Goal: Task Accomplishment & Management: Use online tool/utility

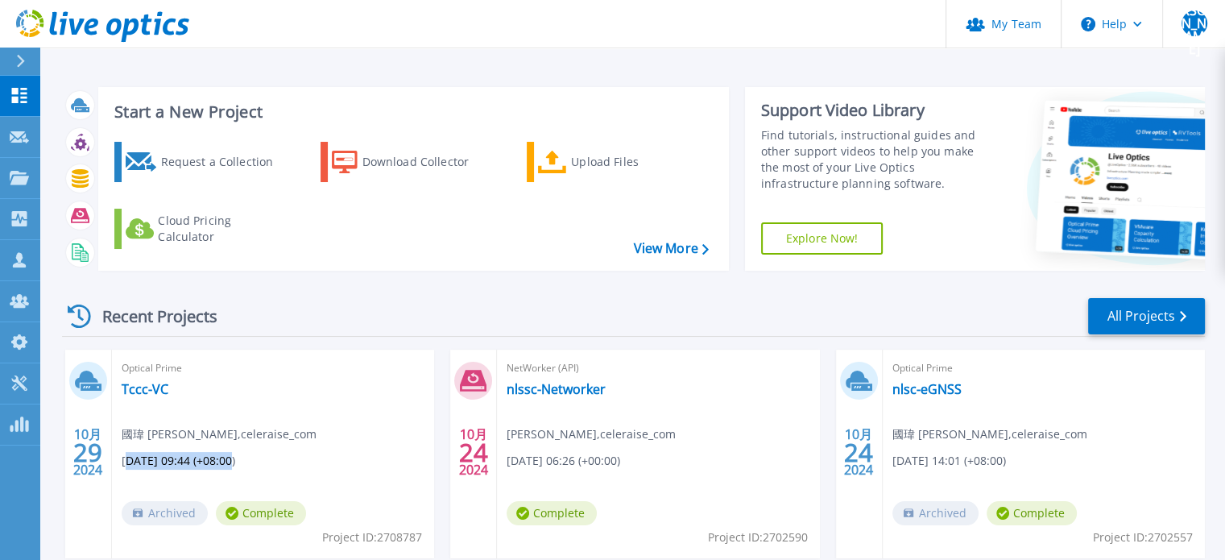
drag, startPoint x: 126, startPoint y: 459, endPoint x: 232, endPoint y: 461, distance: 105.5
click at [232, 461] on span "10/29/2024, 09:44 (+08:00)" at bounding box center [179, 461] width 114 height 18
click at [367, 417] on div "Optical Prime Tccc-VC 國瑋 吳 , celeraise_com 10/29/2024, 09:44 (+08:00) Archived …" at bounding box center [273, 453] width 322 height 209
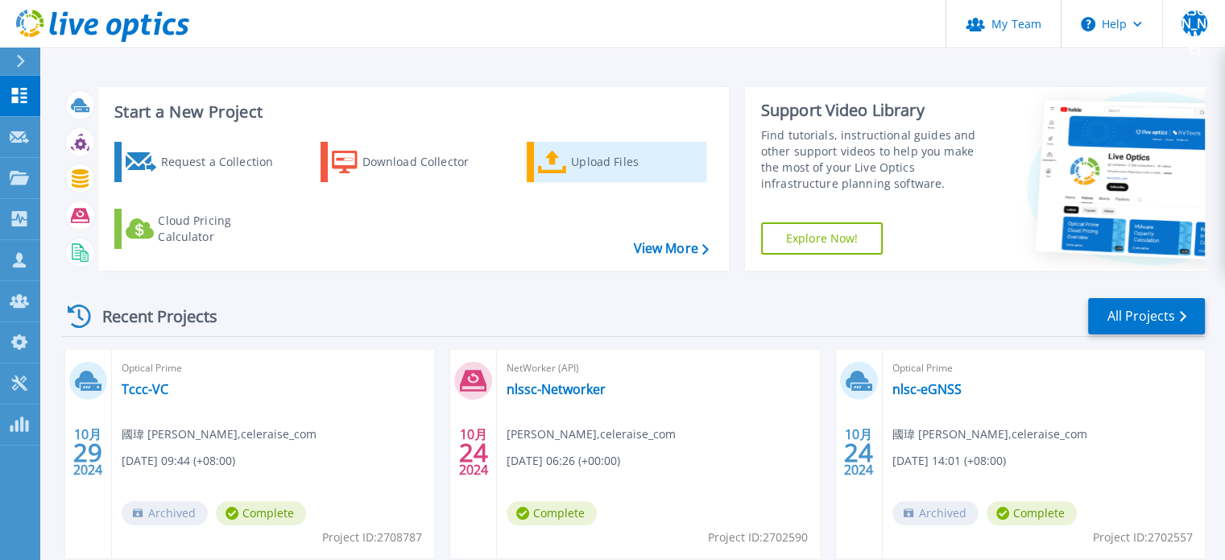
click at [545, 160] on icon at bounding box center [552, 162] width 29 height 23
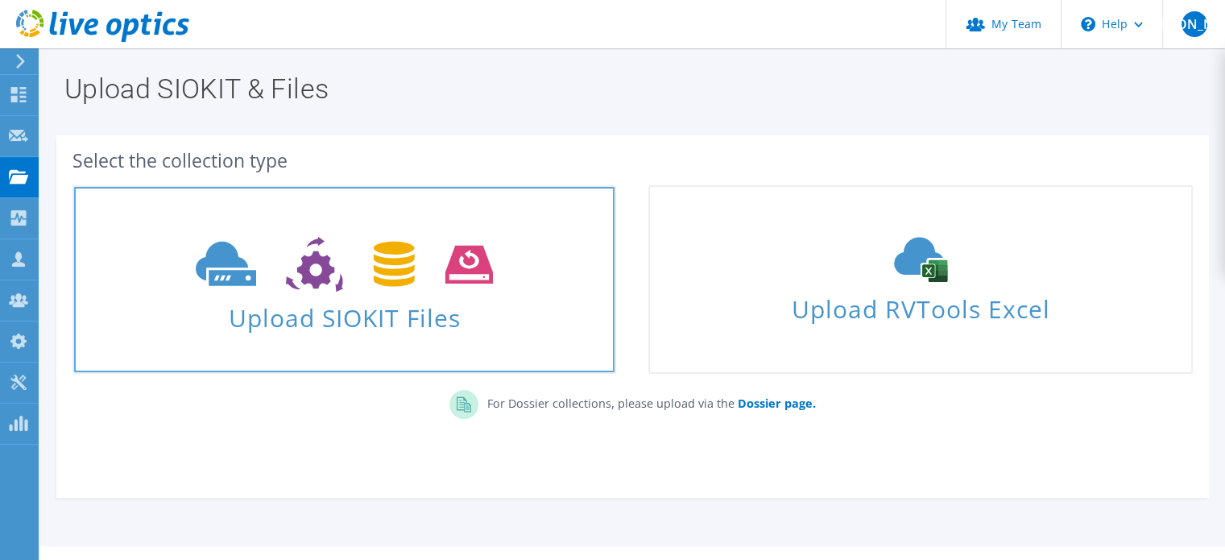
click at [296, 286] on use at bounding box center [344, 265] width 297 height 56
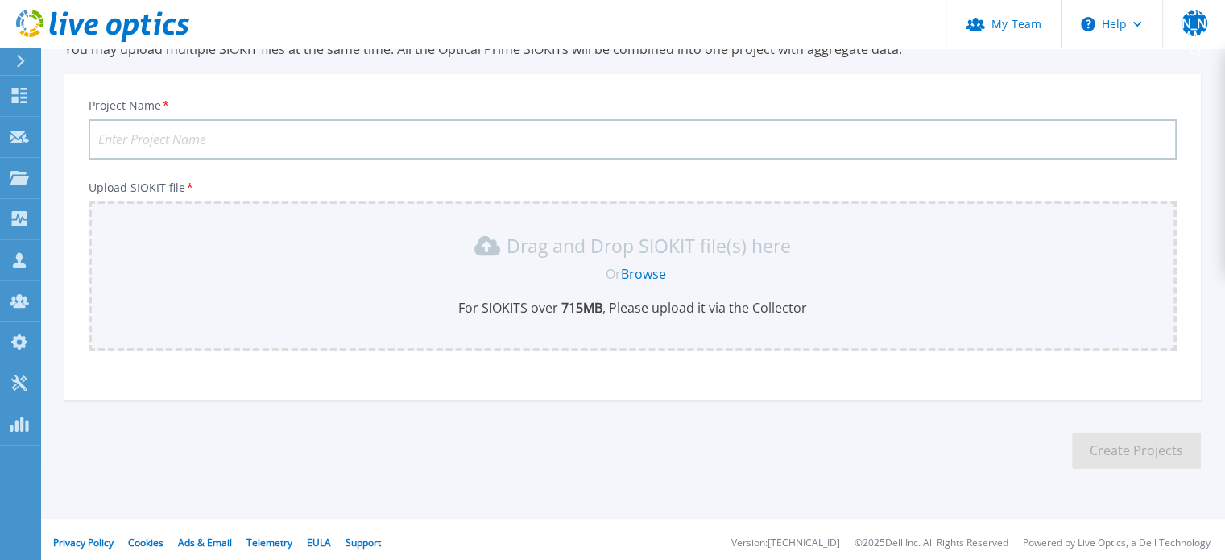
scroll to position [81, 0]
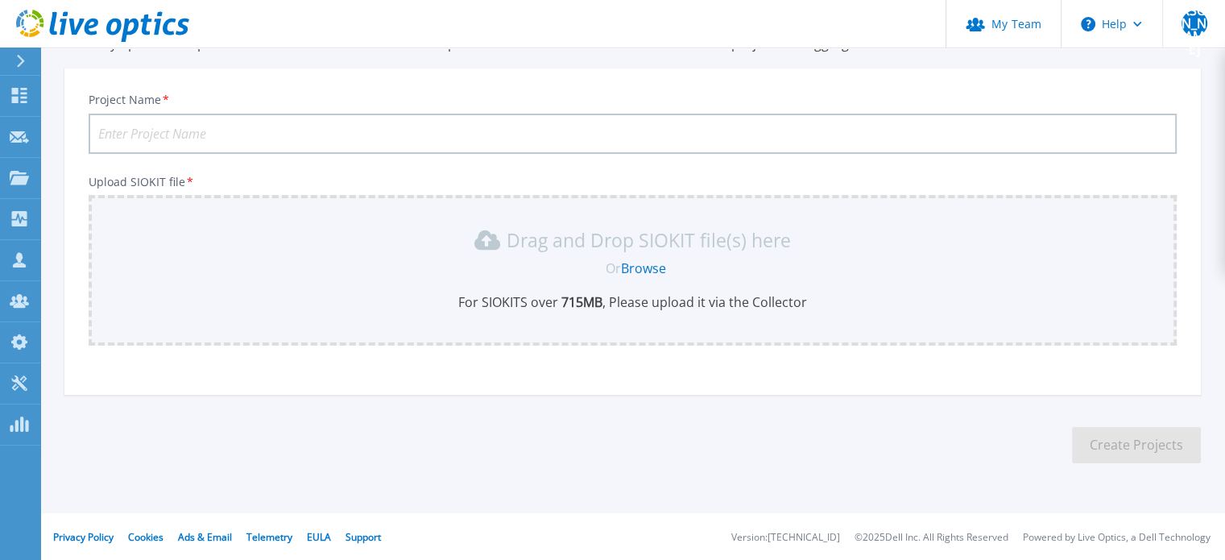
click at [246, 124] on input "Project Name *" at bounding box center [633, 134] width 1088 height 40
type input "Tccc-VC114"
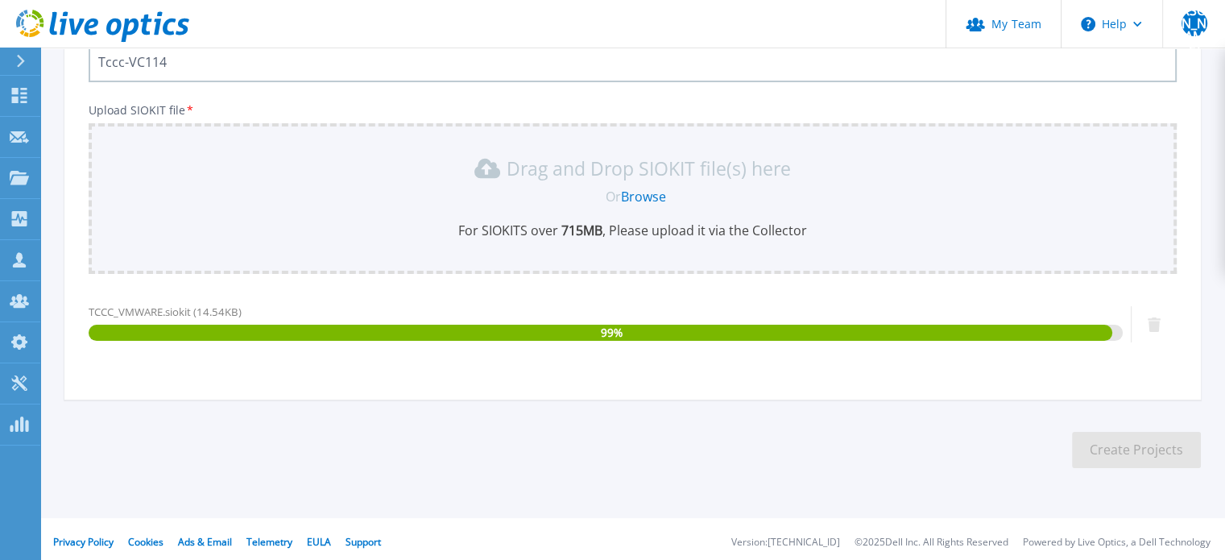
scroll to position [157, 0]
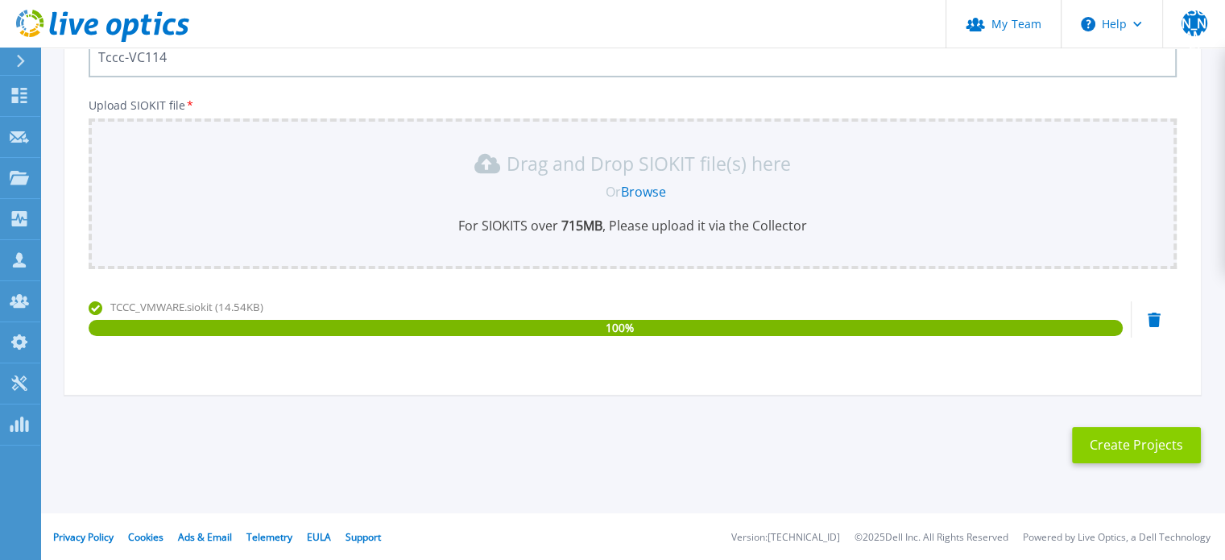
click at [1130, 450] on button "Create Projects" at bounding box center [1136, 445] width 129 height 36
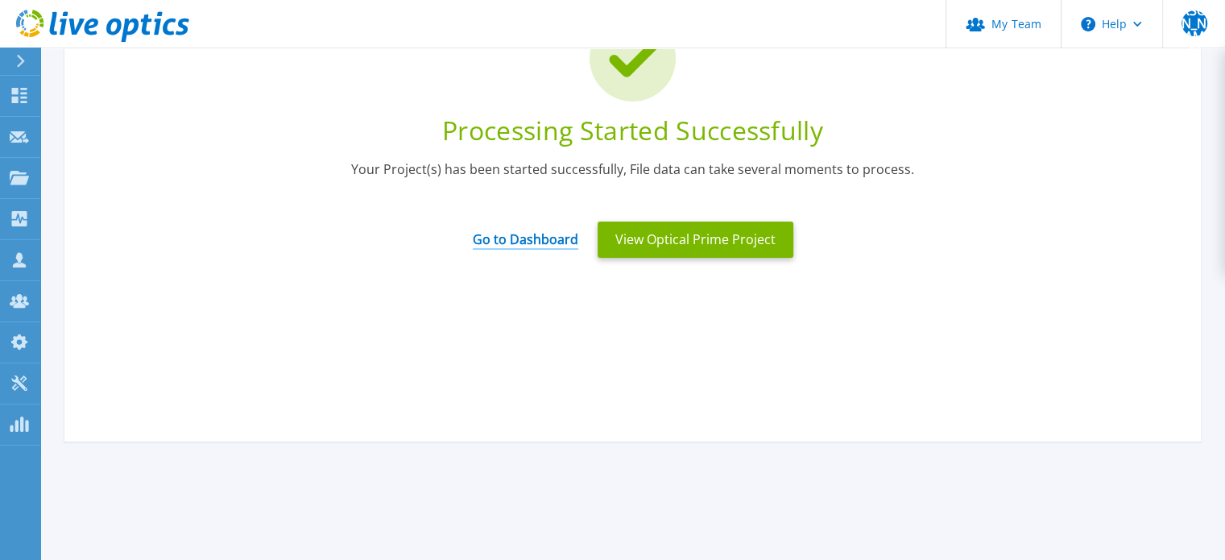
click at [526, 240] on link "Go to Dashboard" at bounding box center [525, 233] width 105 height 31
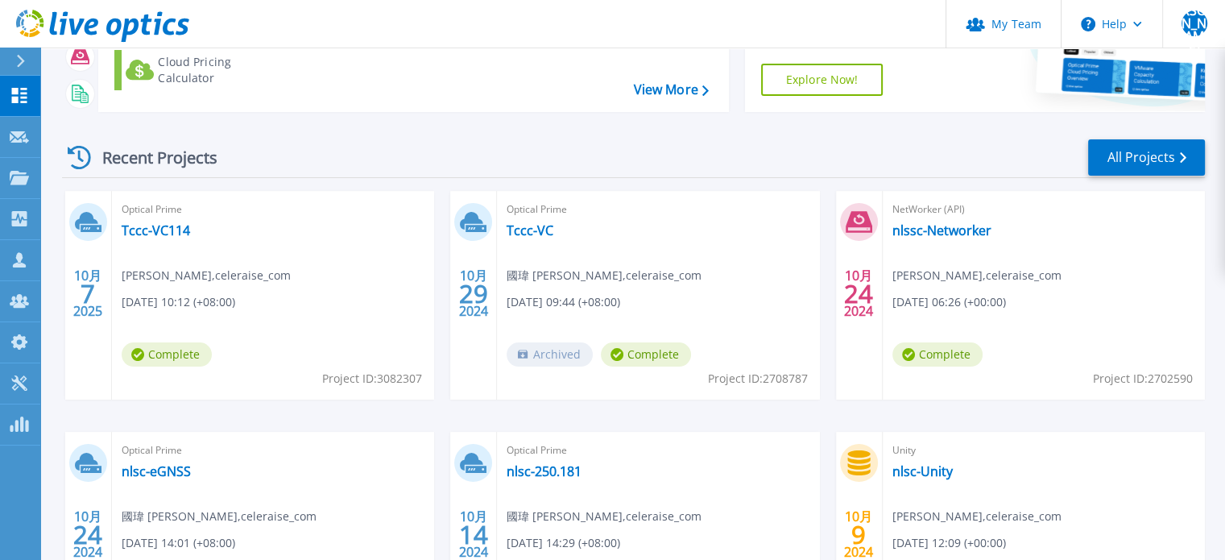
scroll to position [159, 0]
click at [152, 228] on link "Tccc-VC114" at bounding box center [156, 229] width 68 height 16
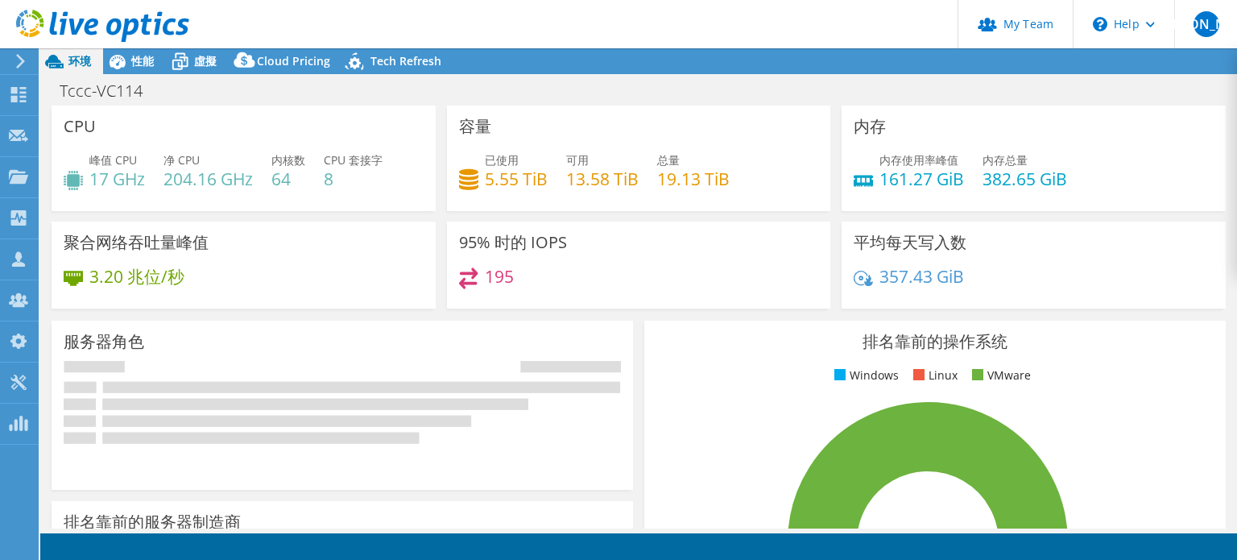
select select "USD"
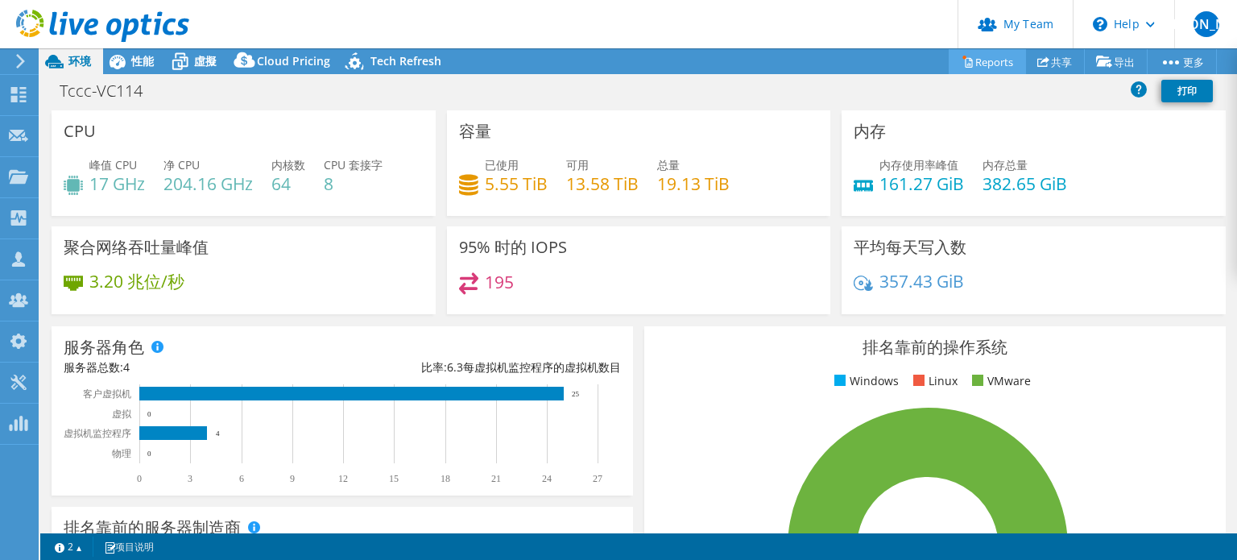
click at [978, 64] on link "Reports" at bounding box center [987, 61] width 77 height 25
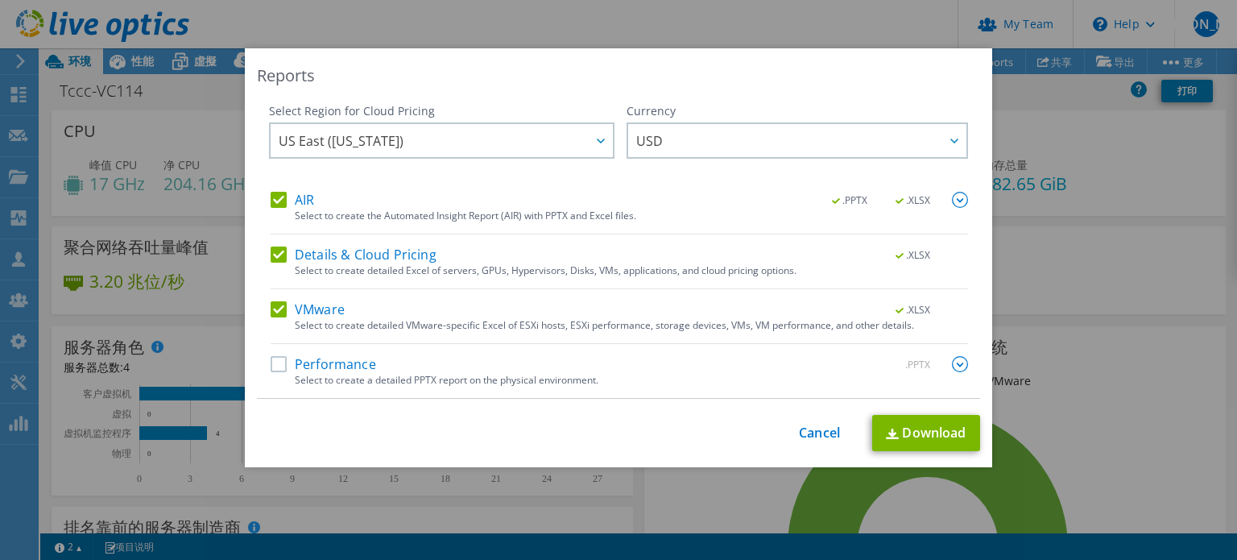
click at [271, 367] on label "Performance" at bounding box center [323, 364] width 105 height 16
click at [0, 0] on input "Performance" at bounding box center [0, 0] width 0 height 0
click at [923, 432] on link "Download" at bounding box center [926, 433] width 108 height 36
click at [806, 431] on link "Cancel" at bounding box center [819, 432] width 41 height 15
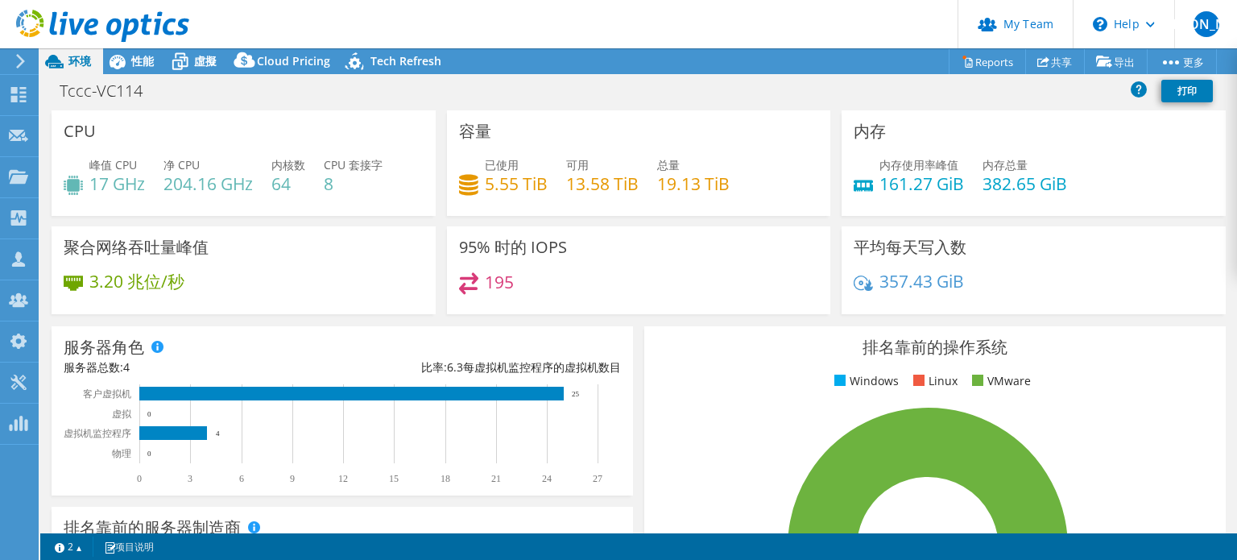
click at [19, 60] on icon at bounding box center [20, 61] width 12 height 14
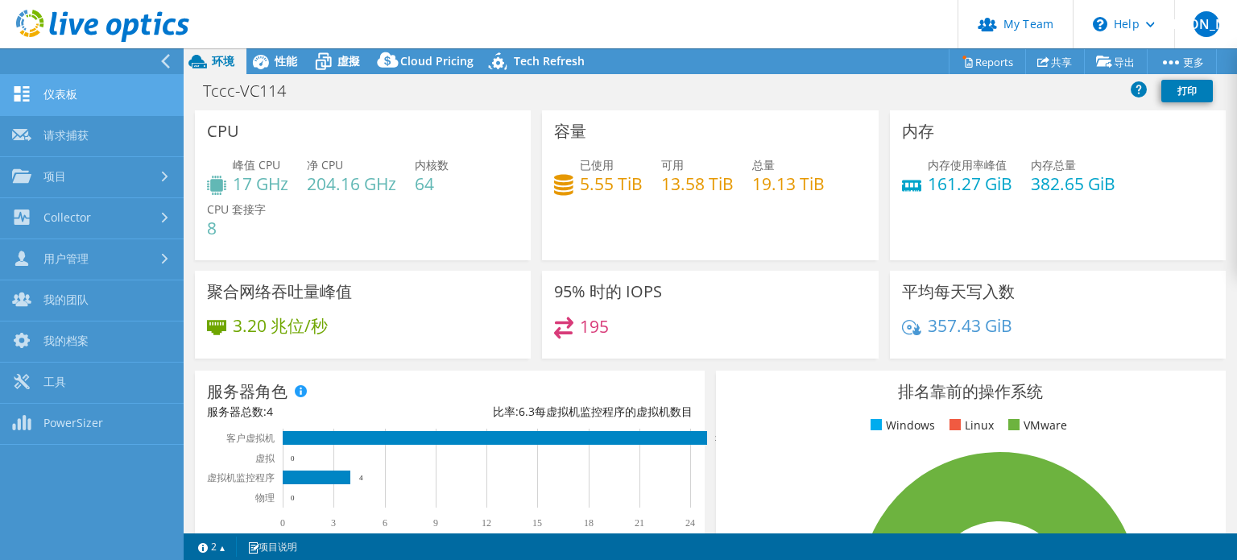
click at [52, 99] on link "仪表板" at bounding box center [92, 95] width 184 height 41
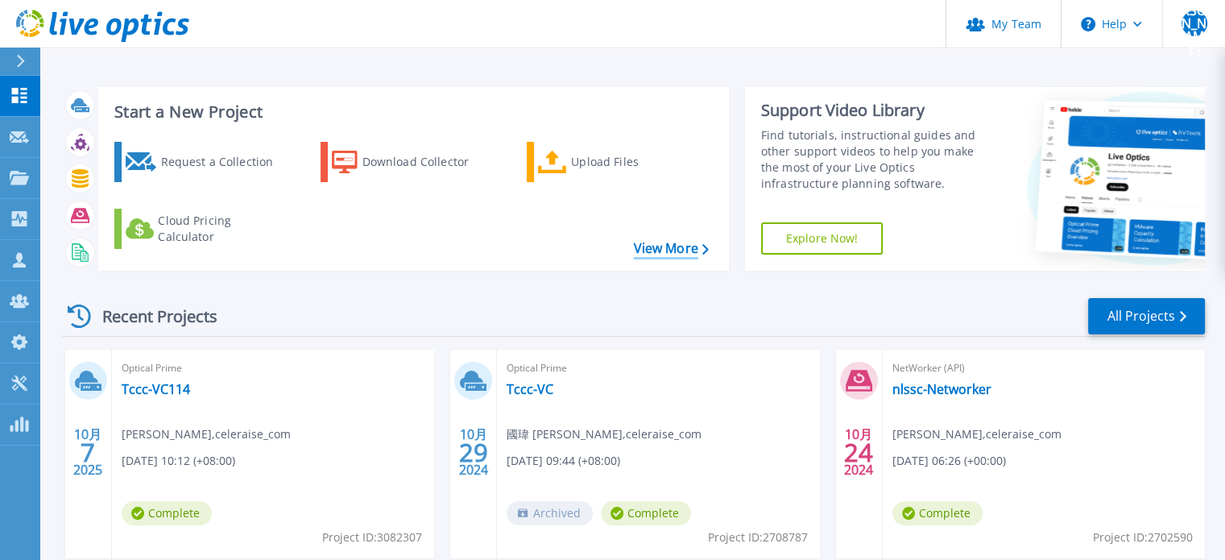
click at [679, 247] on link "View More" at bounding box center [670, 248] width 75 height 15
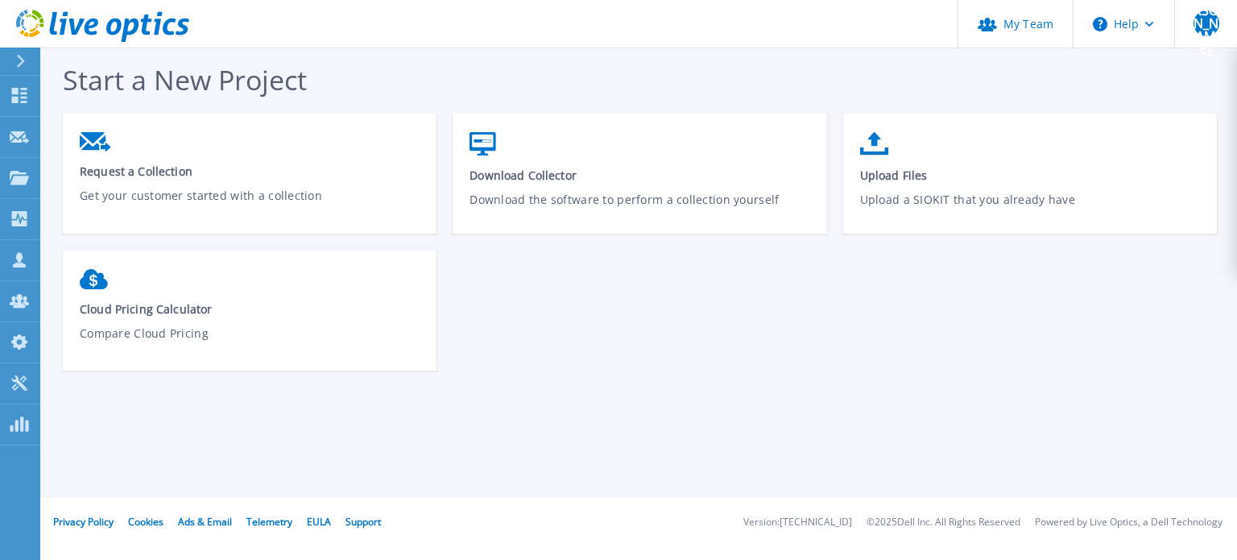
click at [23, 57] on icon at bounding box center [20, 61] width 9 height 13
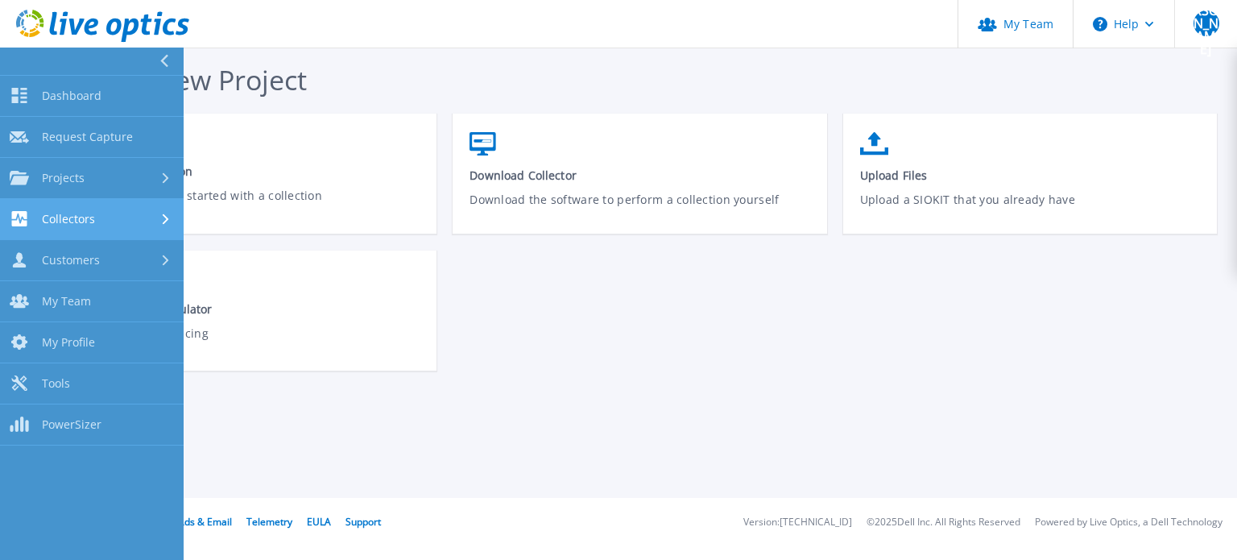
click at [68, 215] on span "Collectors" at bounding box center [68, 219] width 53 height 14
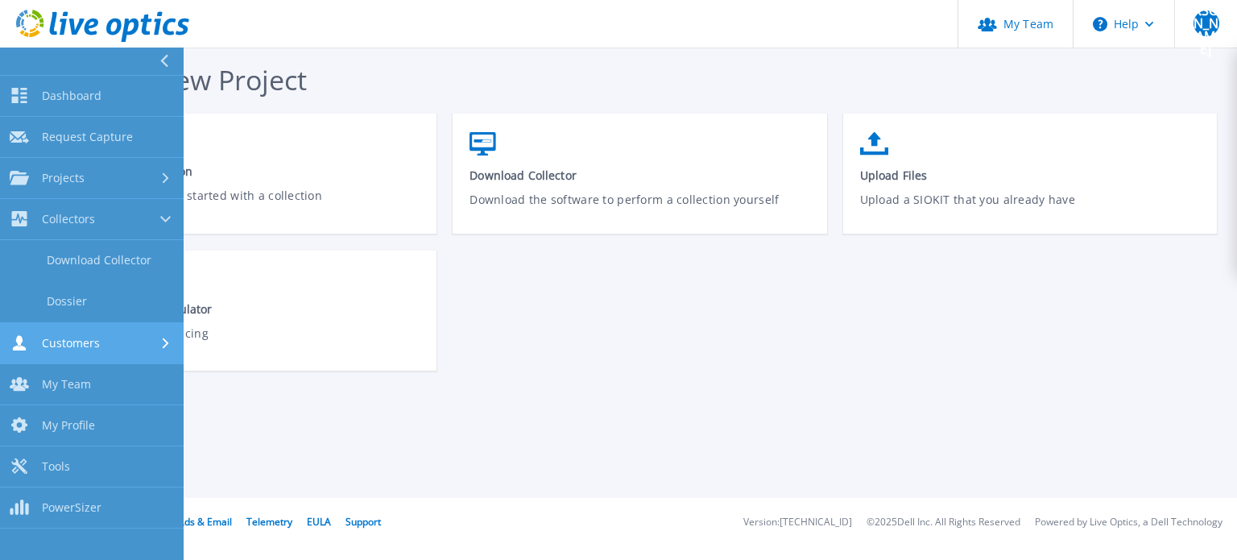
click at [85, 341] on span "Customers" at bounding box center [71, 343] width 58 height 14
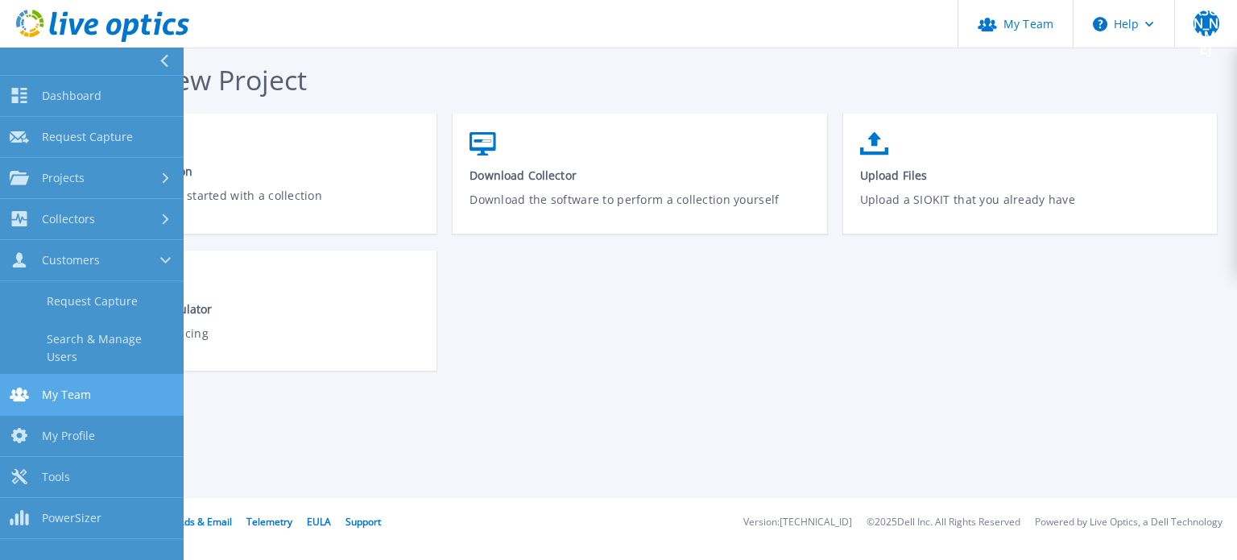
click at [97, 383] on link "My Team My Team" at bounding box center [92, 394] width 184 height 41
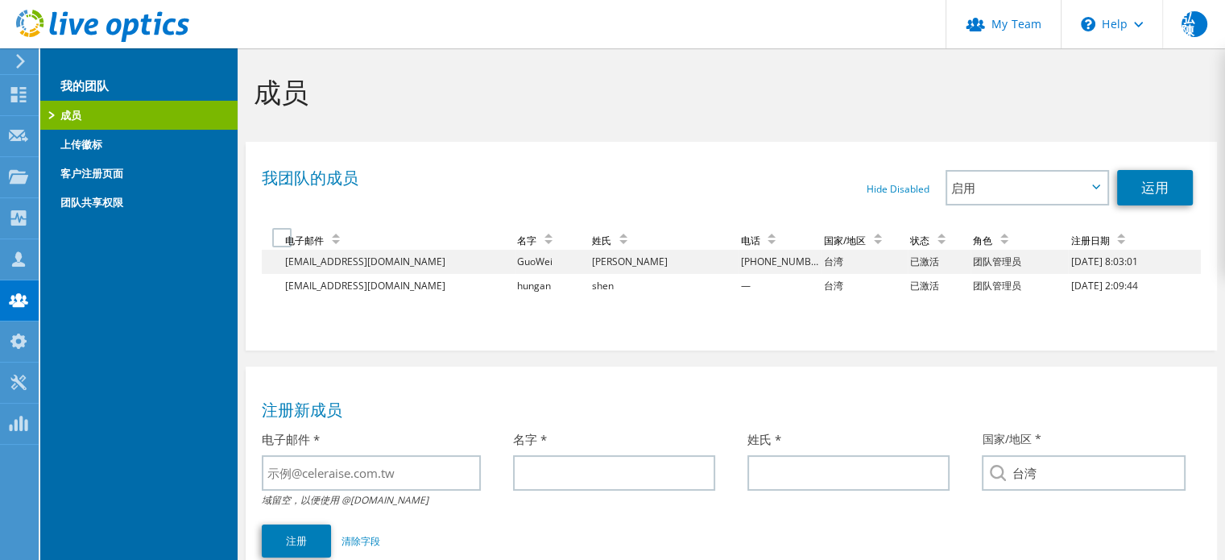
click at [16, 60] on icon at bounding box center [20, 61] width 12 height 14
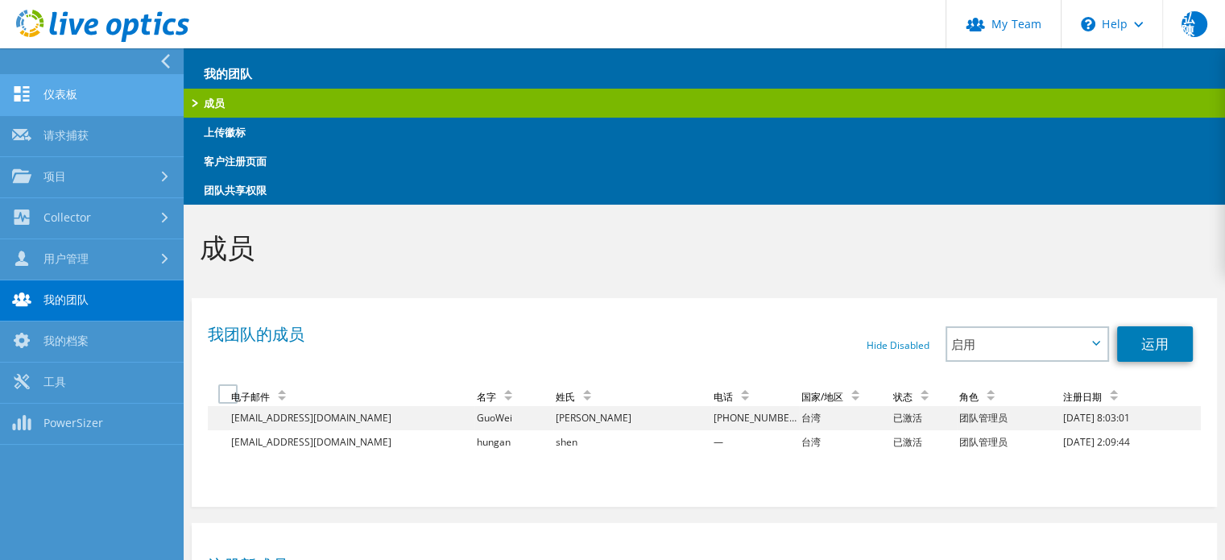
click at [68, 91] on link "仪表板" at bounding box center [92, 95] width 184 height 41
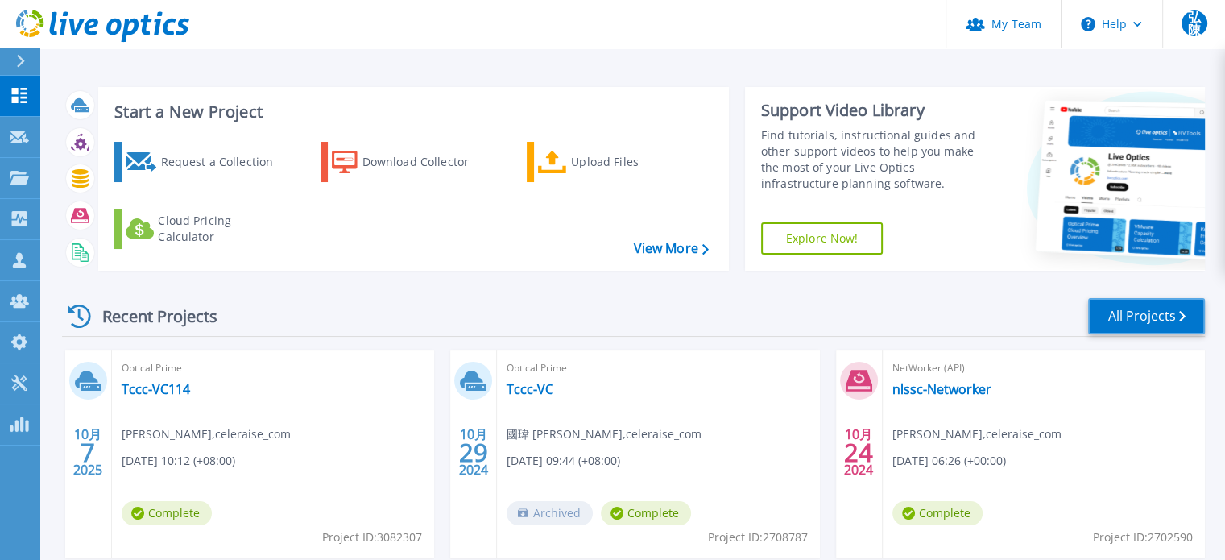
click at [1156, 317] on link "All Projects" at bounding box center [1146, 316] width 117 height 36
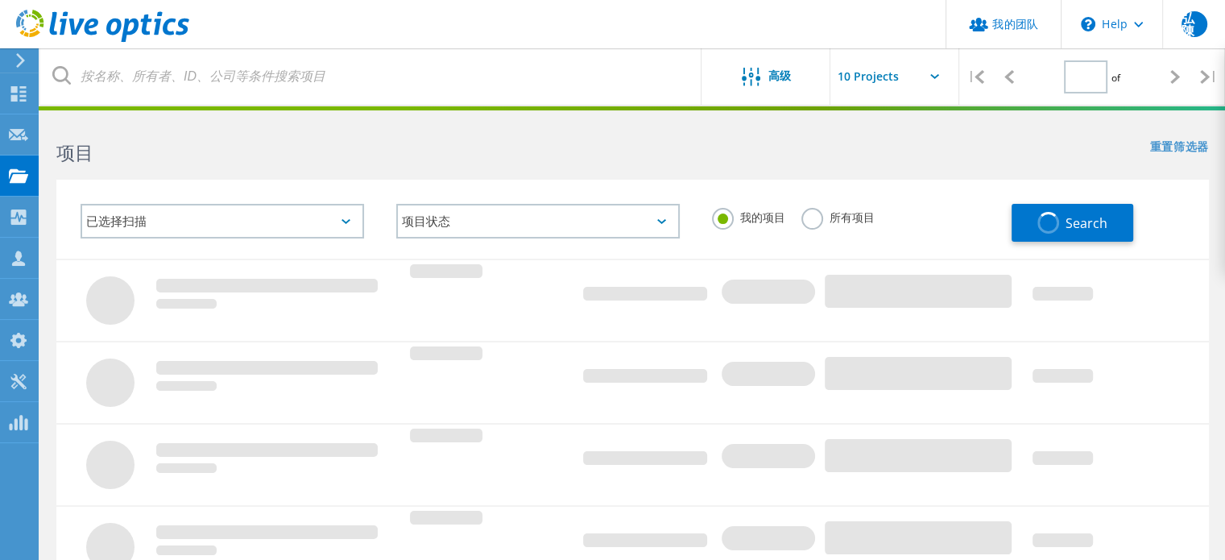
type input "1"
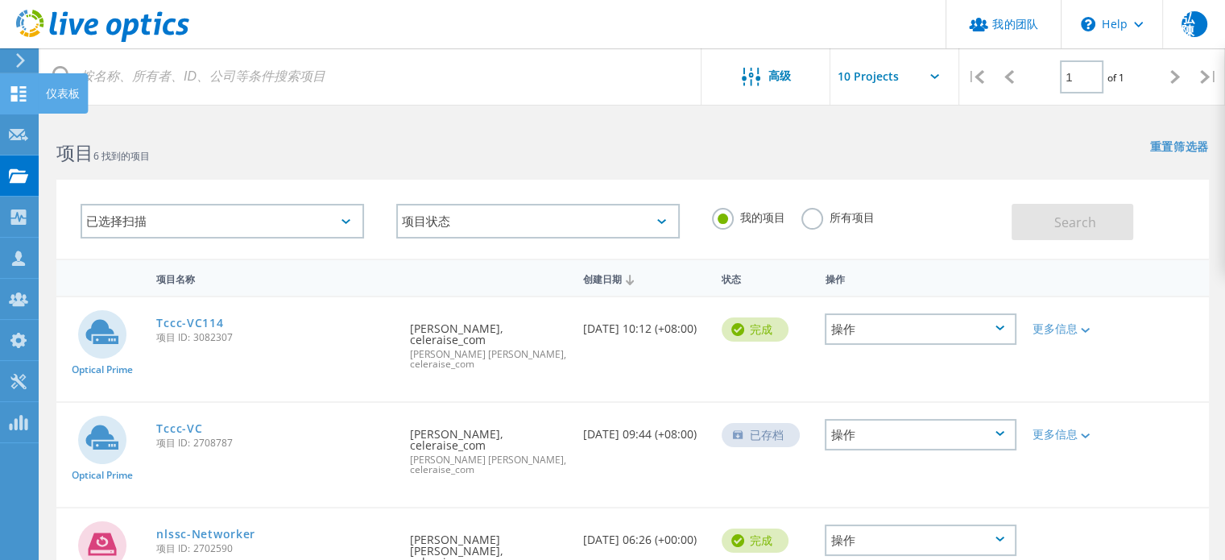
click at [52, 88] on div "仪表板" at bounding box center [63, 93] width 34 height 11
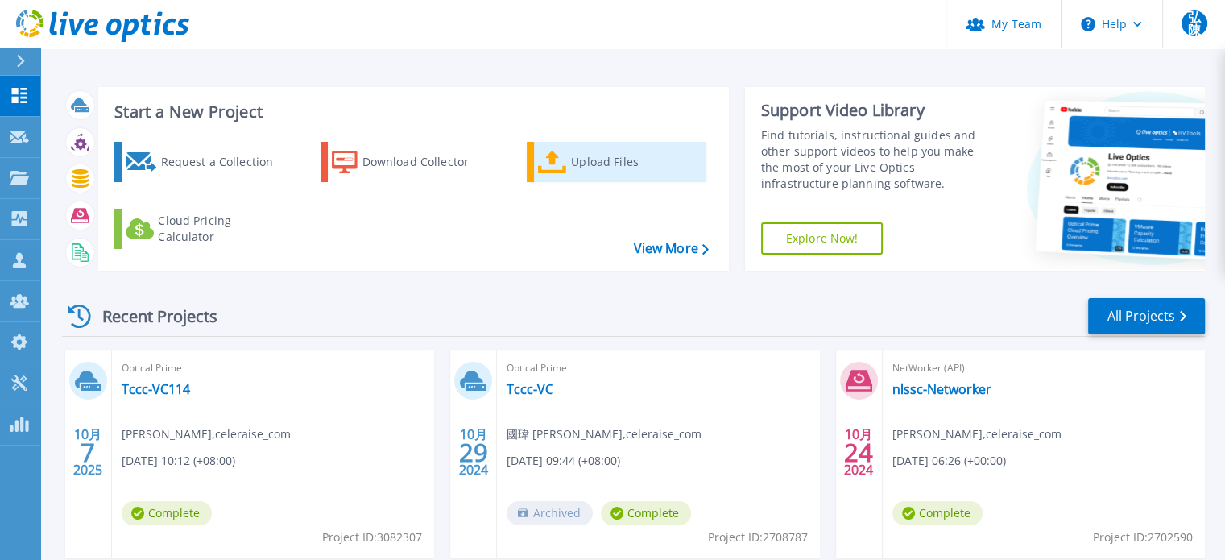
click at [583, 160] on div "Upload Files" at bounding box center [635, 162] width 129 height 32
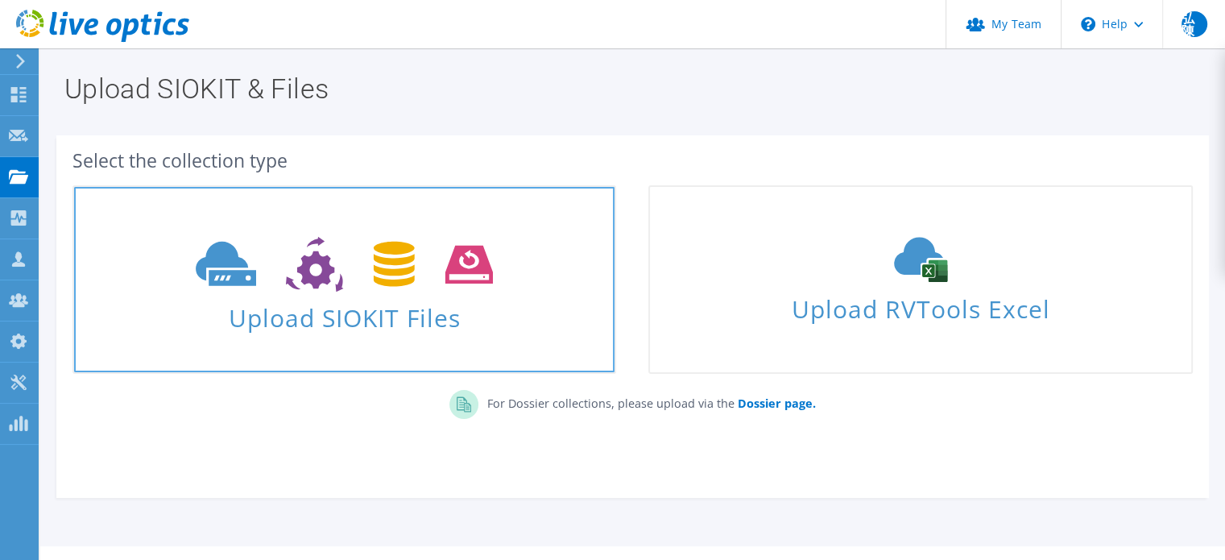
click at [349, 287] on icon at bounding box center [344, 265] width 297 height 56
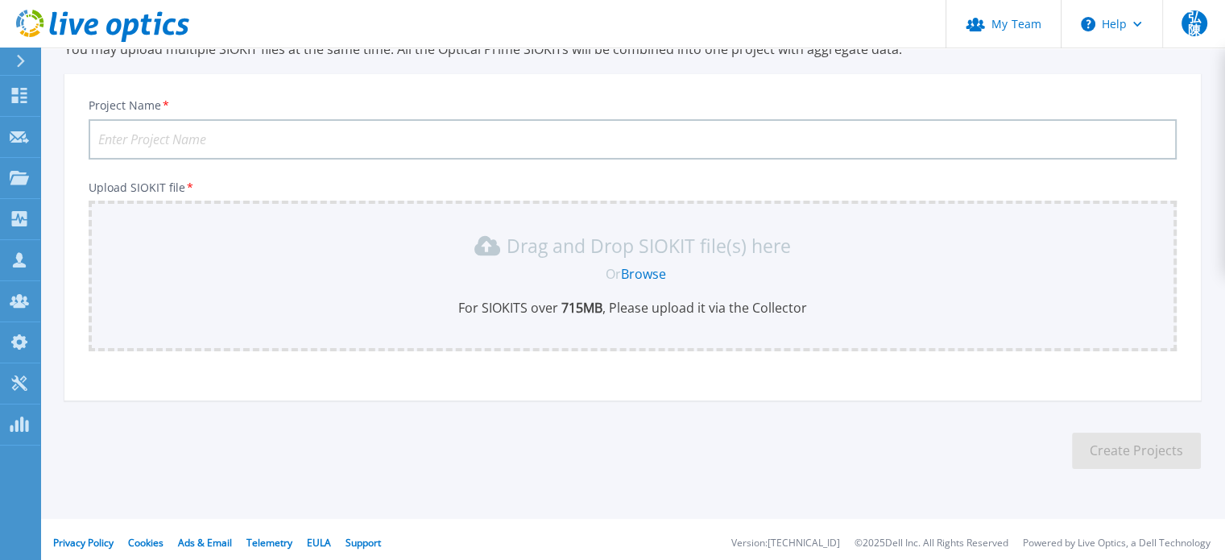
scroll to position [81, 0]
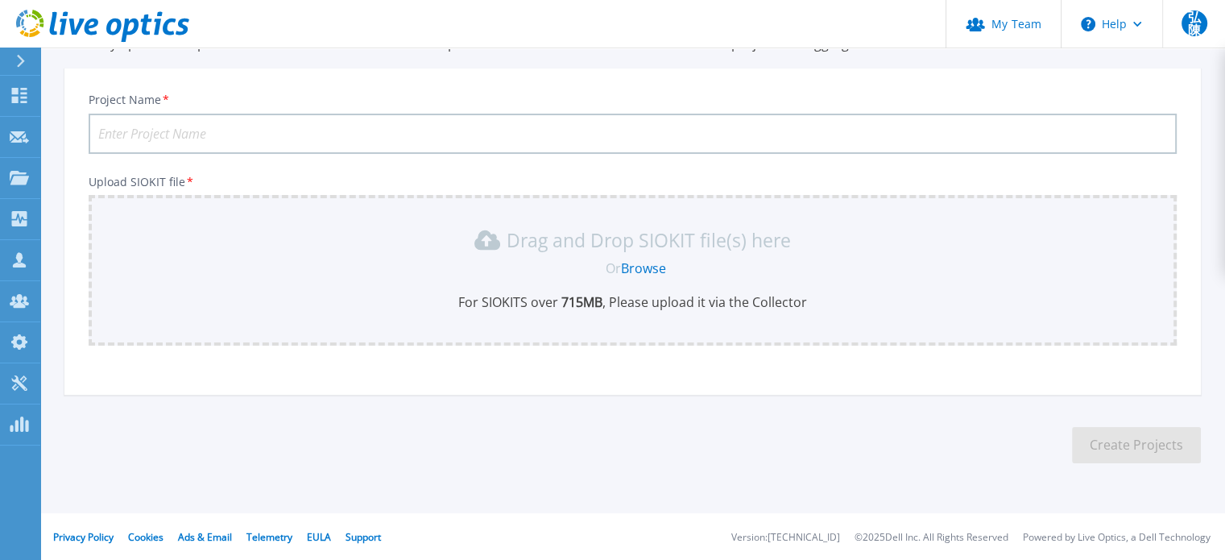
click at [291, 129] on input "Project Name *" at bounding box center [633, 134] width 1088 height 40
type input "TCCC114"
click at [369, 273] on div "Or Browse" at bounding box center [636, 268] width 1062 height 18
click at [644, 267] on link "Browse" at bounding box center [643, 268] width 45 height 18
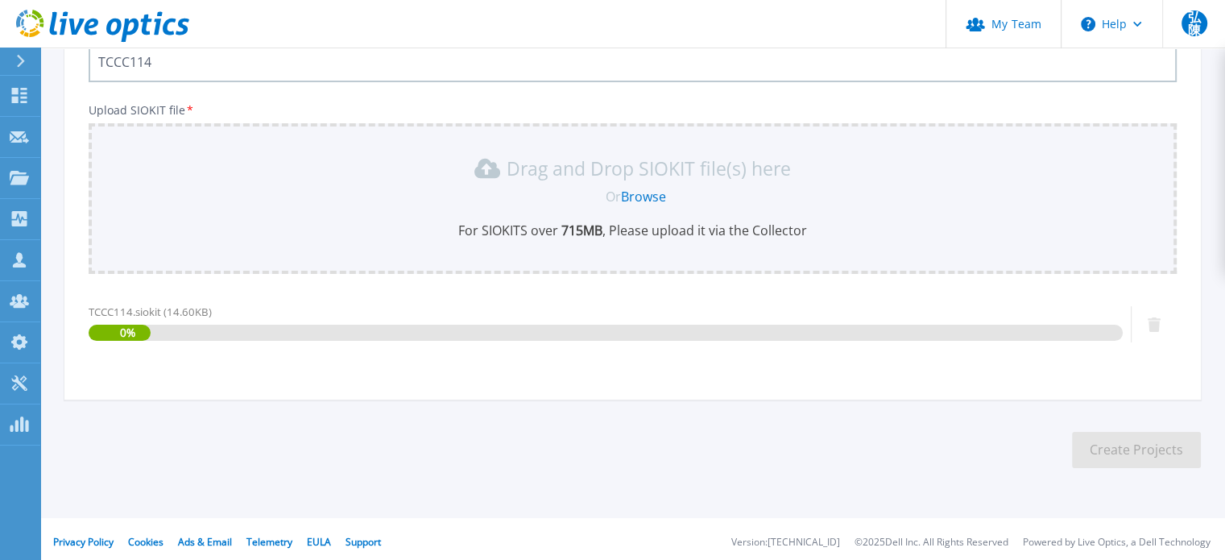
scroll to position [157, 0]
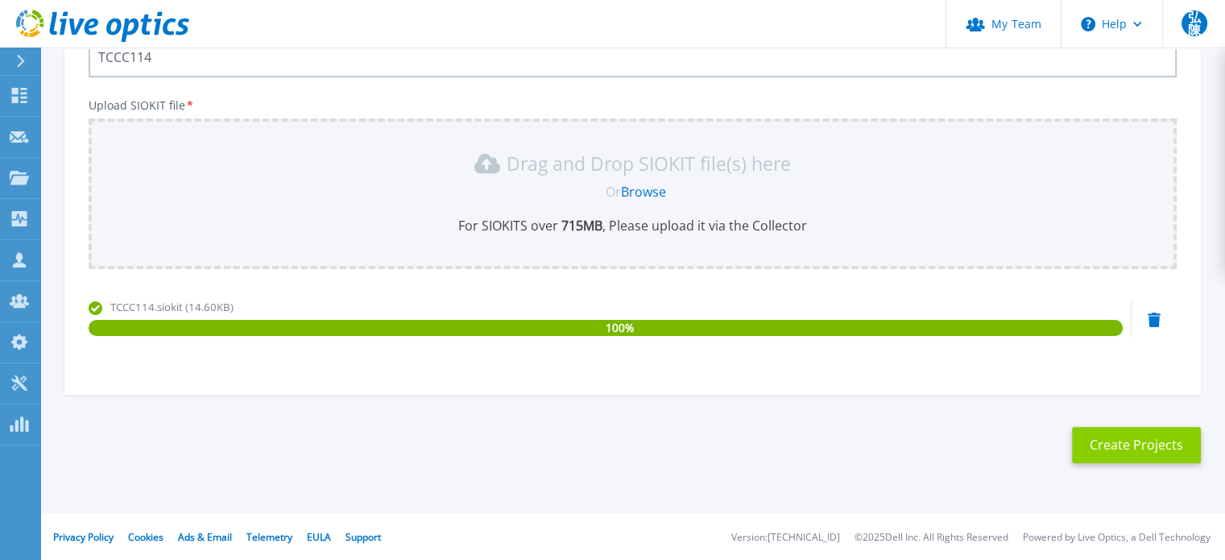
click at [1122, 449] on button "Create Projects" at bounding box center [1136, 445] width 129 height 36
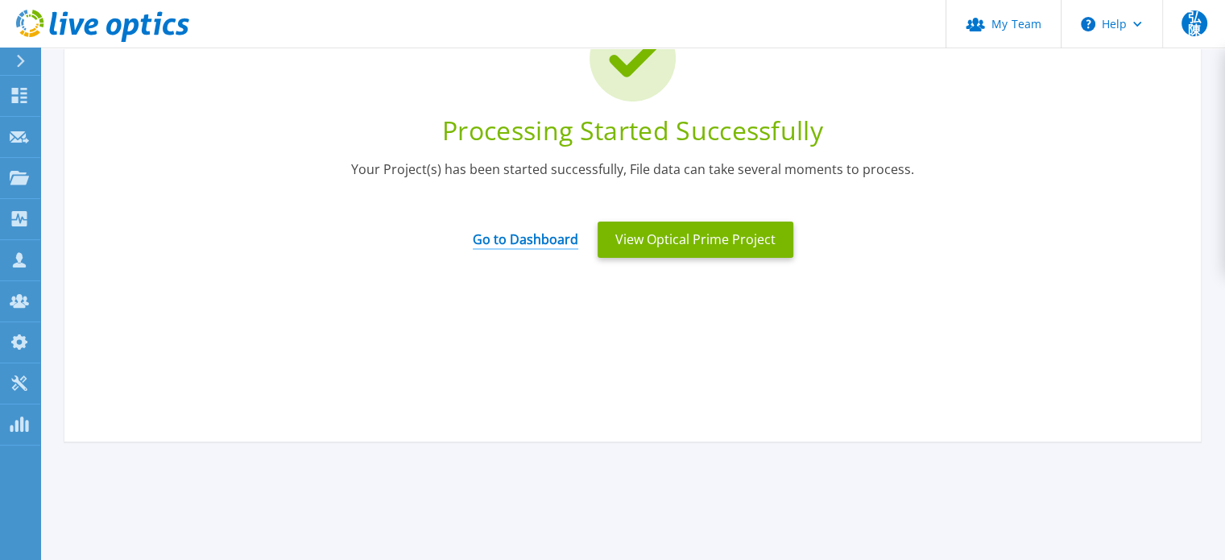
click at [522, 241] on link "Go to Dashboard" at bounding box center [525, 233] width 105 height 31
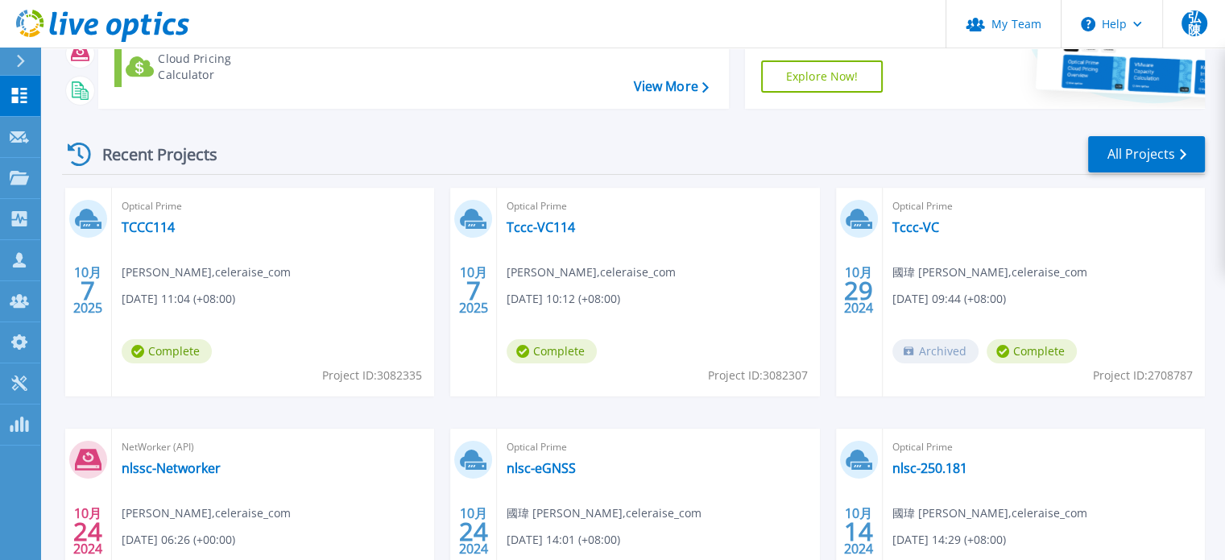
scroll to position [161, 0]
click at [147, 227] on link "TCCC114" at bounding box center [148, 228] width 53 height 16
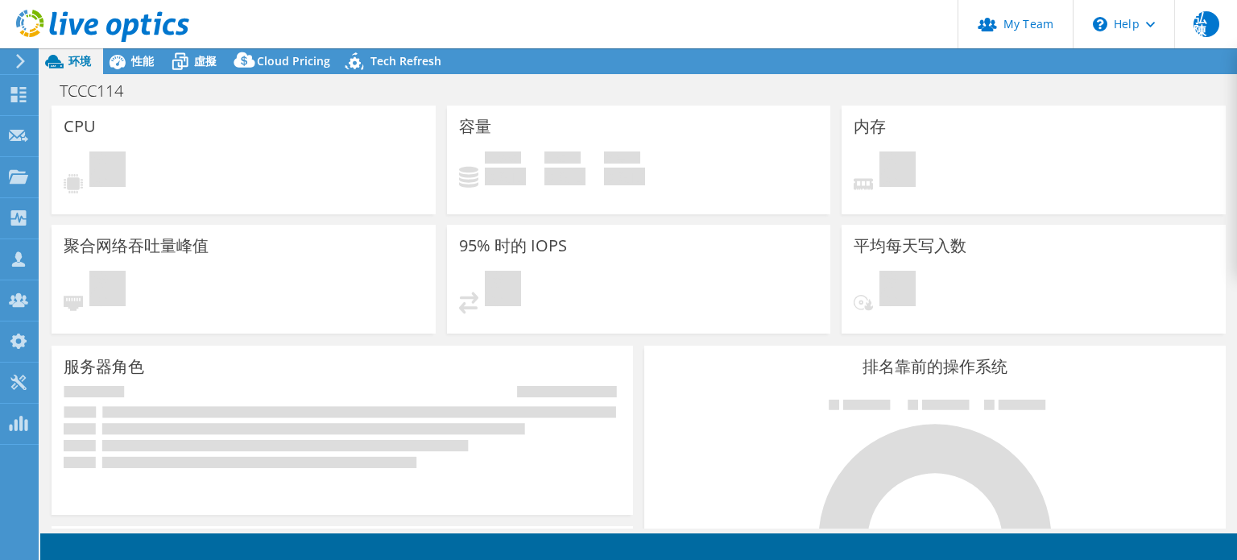
select select "USD"
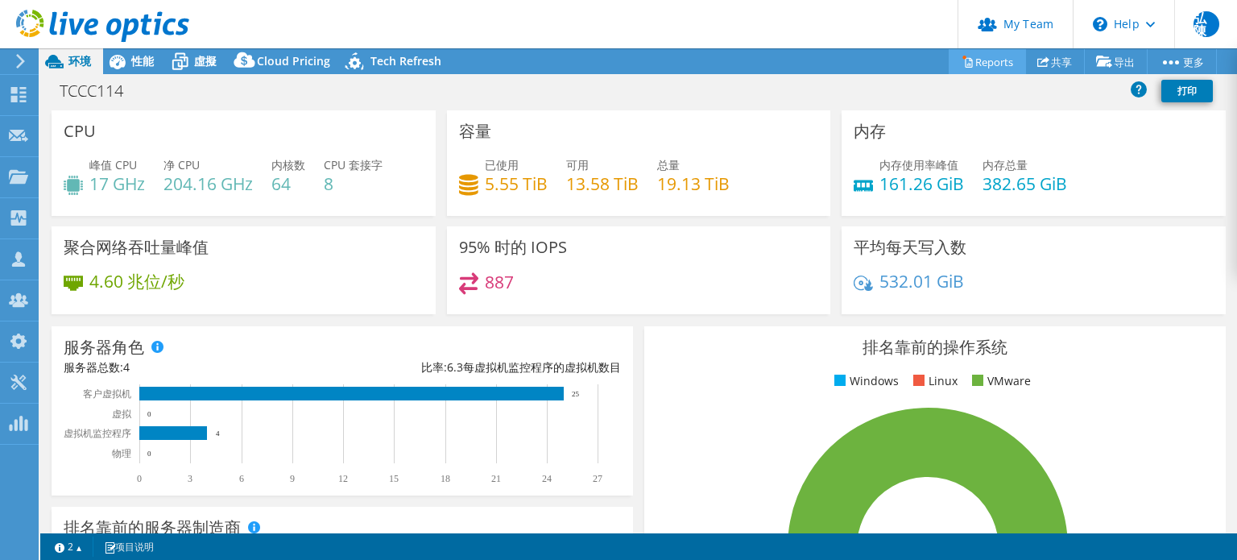
click at [984, 61] on link "Reports" at bounding box center [987, 61] width 77 height 25
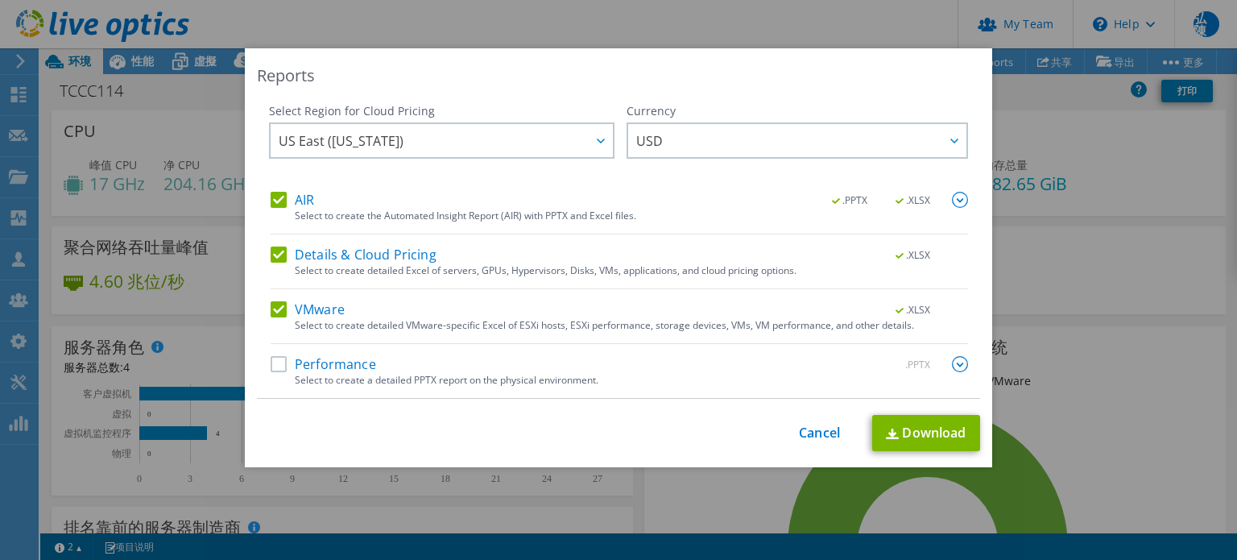
click at [271, 364] on label "Performance" at bounding box center [323, 364] width 105 height 16
click at [0, 0] on input "Performance" at bounding box center [0, 0] width 0 height 0
click at [587, 145] on div at bounding box center [600, 140] width 26 height 33
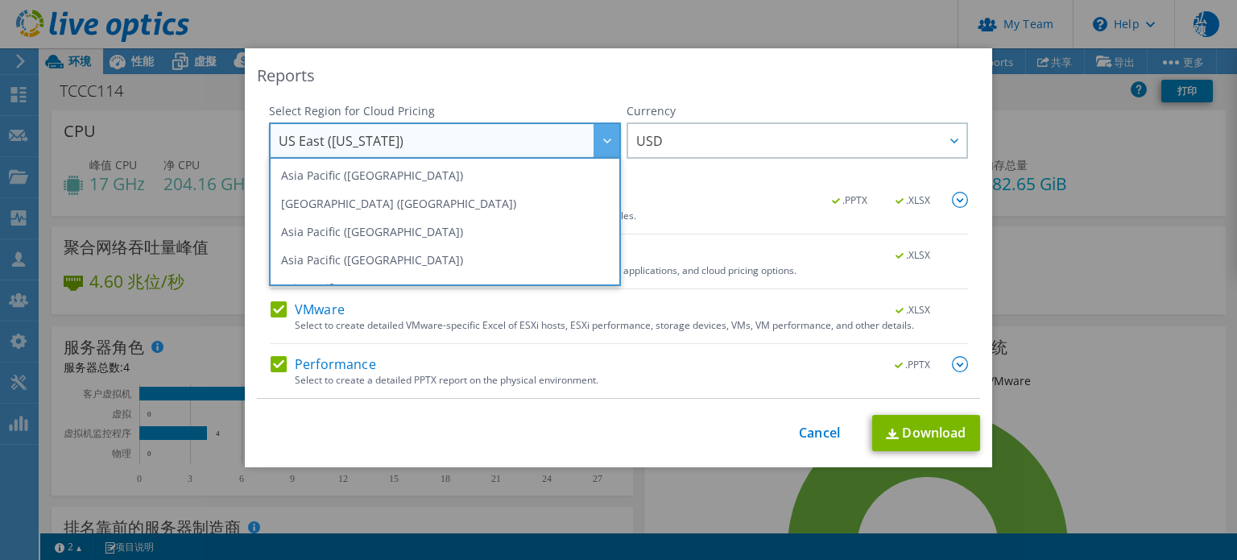
click at [593, 143] on div at bounding box center [606, 140] width 26 height 33
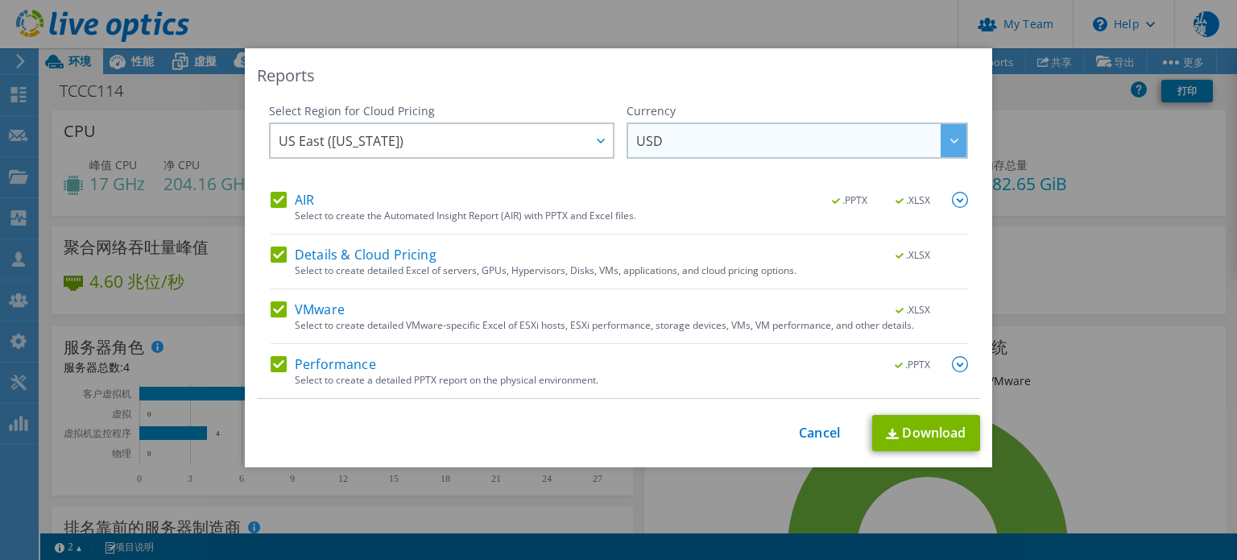
click at [946, 137] on div at bounding box center [954, 140] width 26 height 33
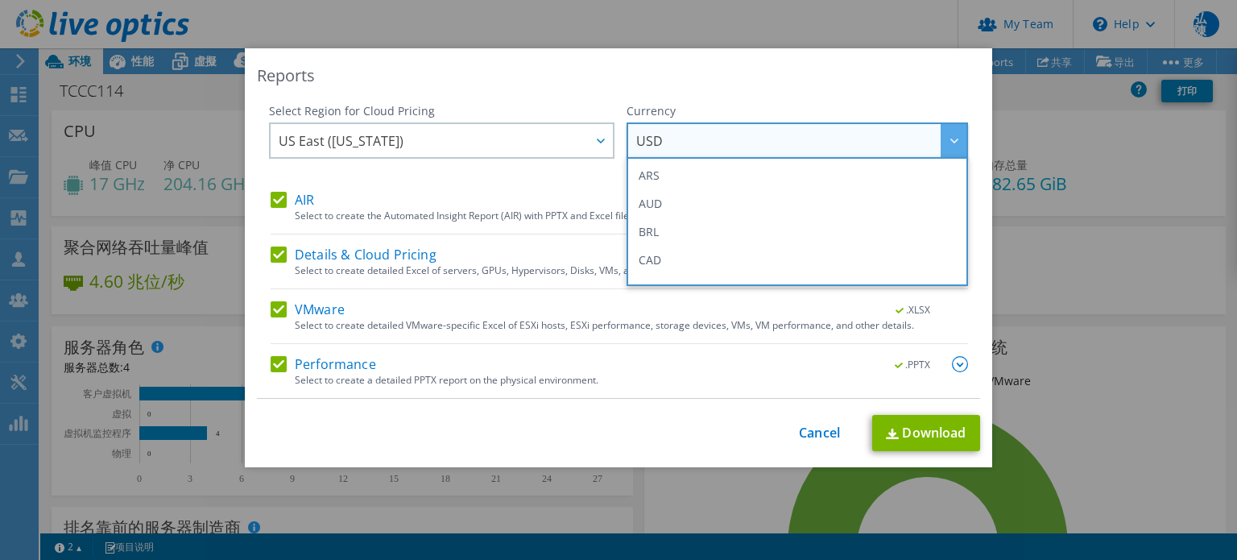
click at [945, 134] on div at bounding box center [954, 140] width 26 height 33
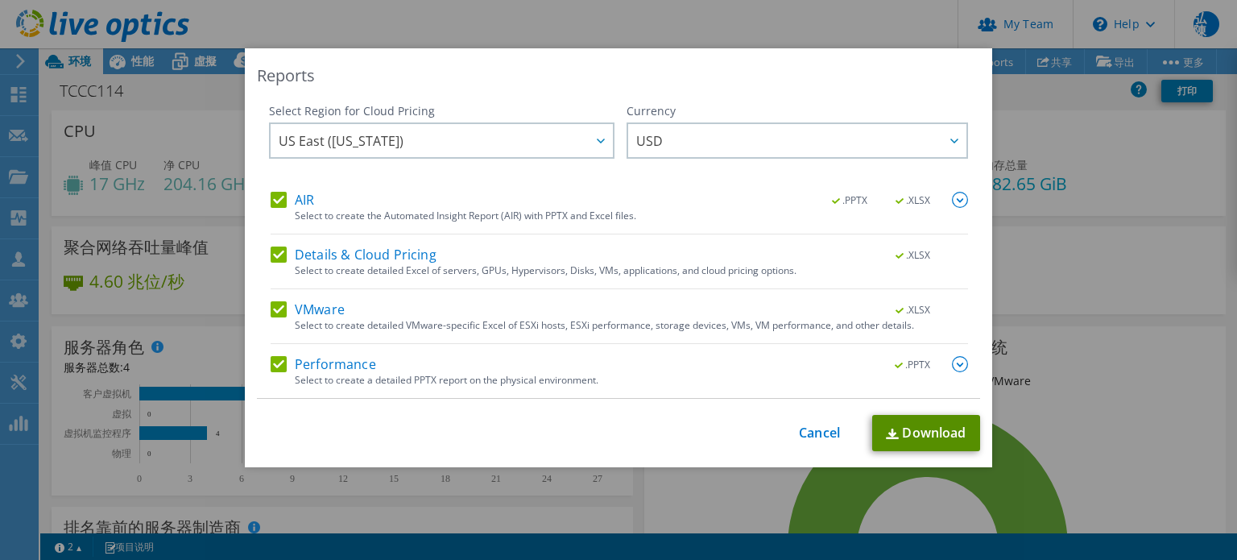
click at [887, 434] on img at bounding box center [892, 433] width 13 height 10
click at [811, 440] on div "This process may take a while, please wait... Cancel Download" at bounding box center [618, 433] width 723 height 36
click at [811, 429] on link "Cancel" at bounding box center [819, 432] width 41 height 15
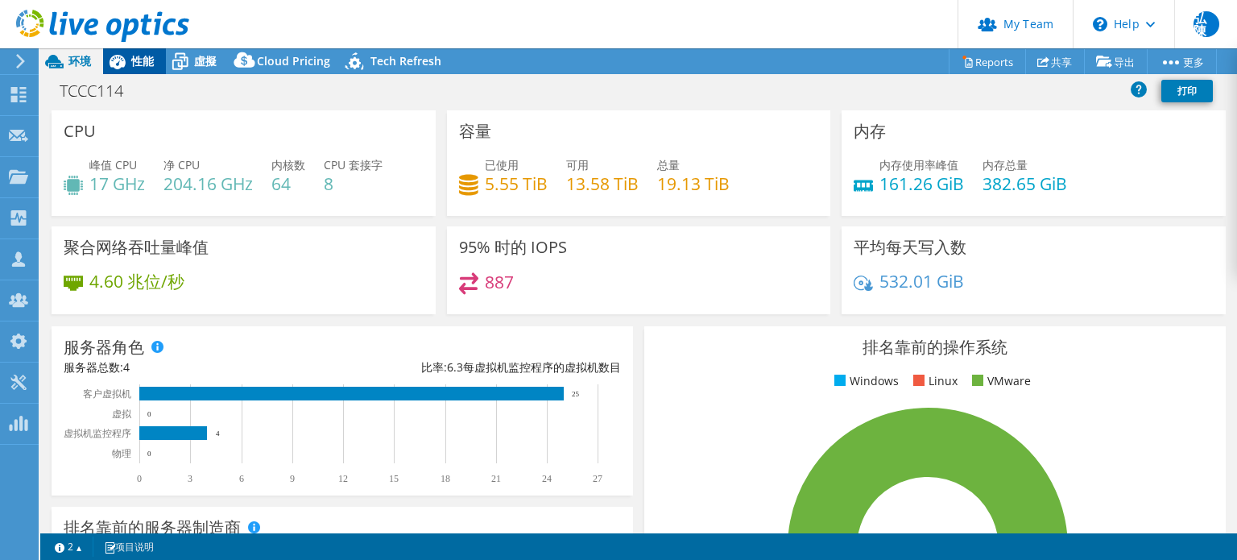
click at [139, 55] on span "性能" at bounding box center [142, 60] width 23 height 15
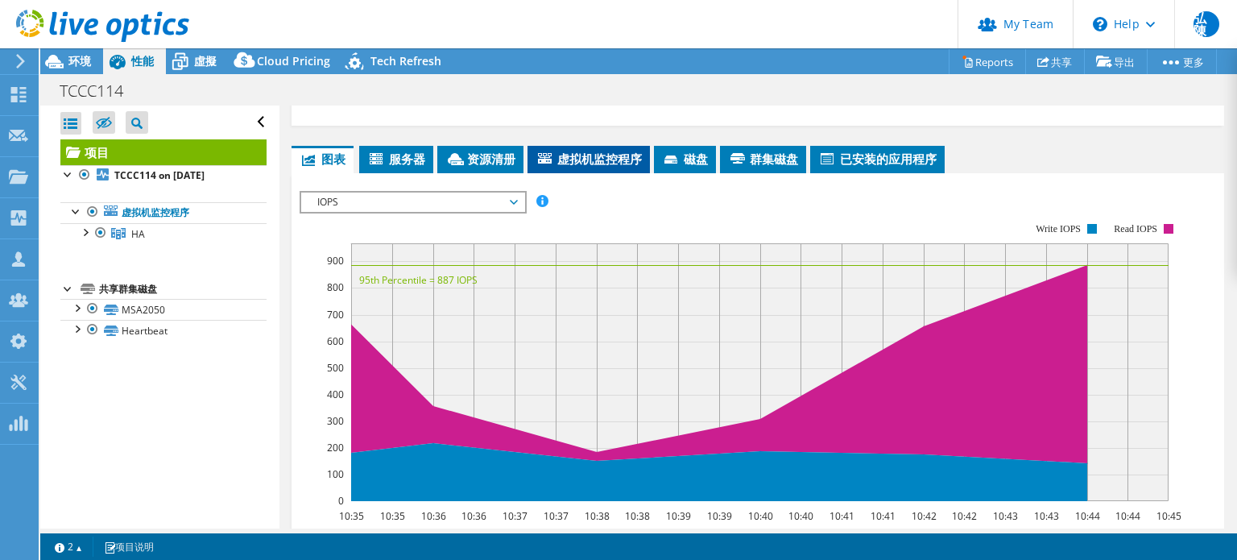
scroll to position [247, 0]
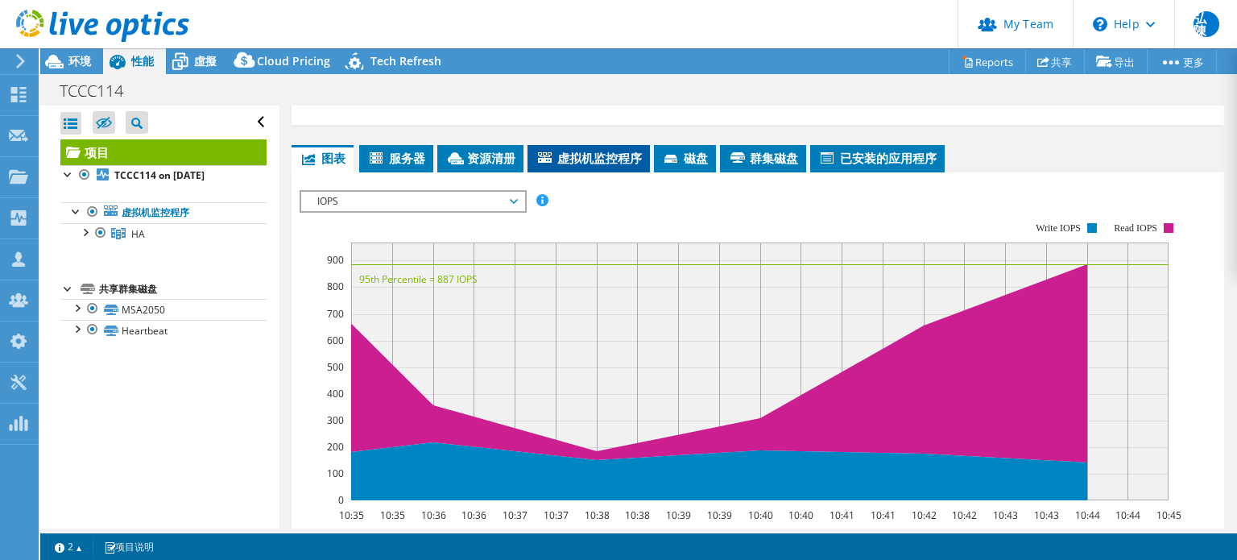
click at [587, 151] on span "虚拟机监控程序" at bounding box center [589, 158] width 106 height 16
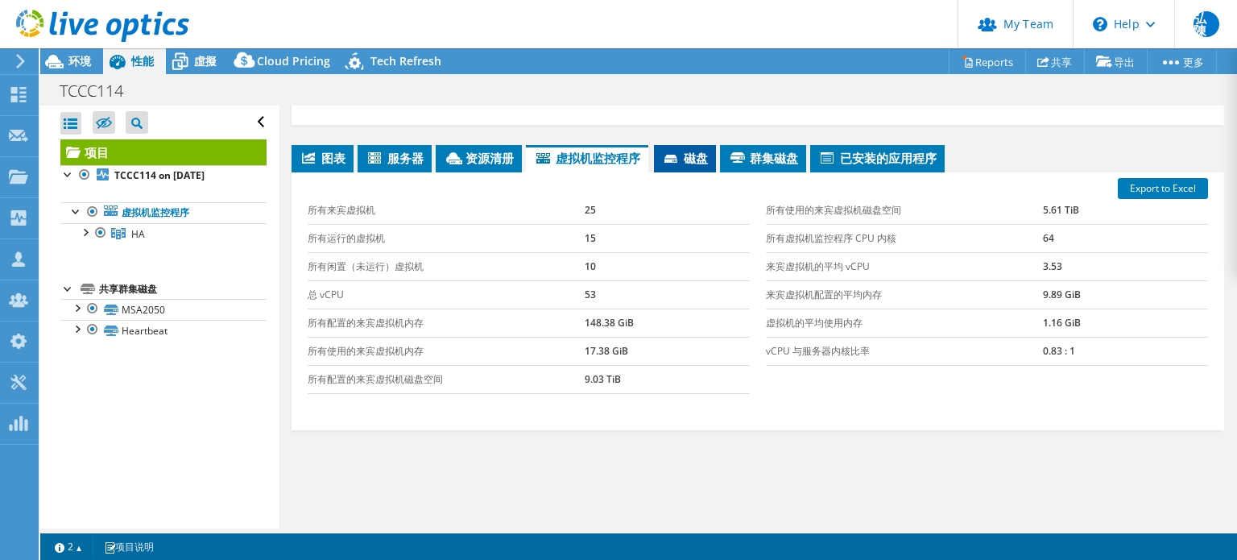
click at [700, 159] on span "磁盘" at bounding box center [685, 158] width 46 height 16
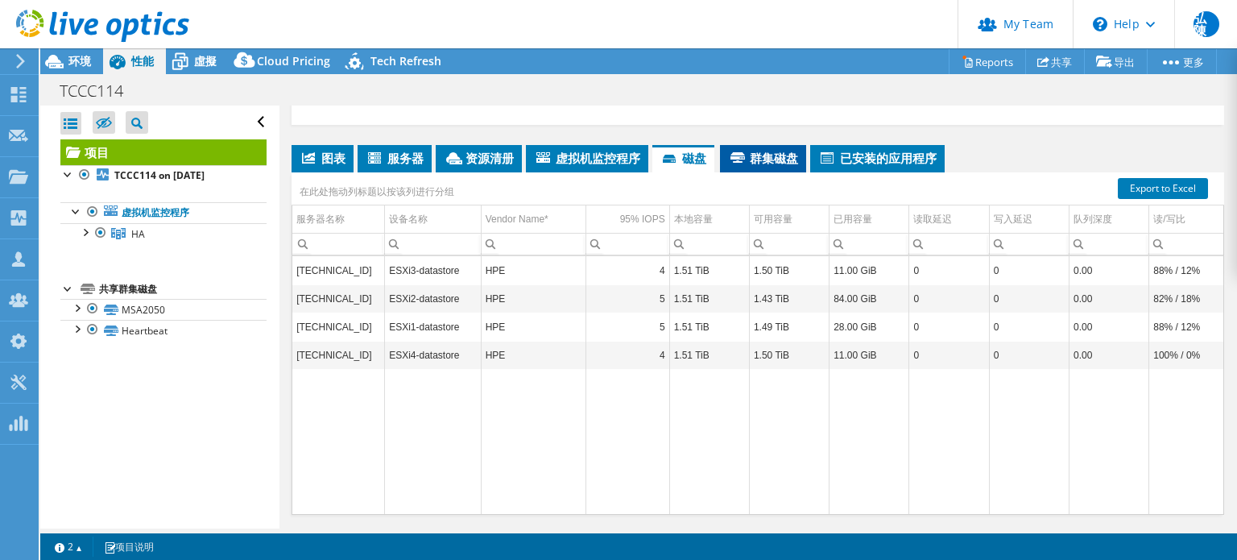
click at [770, 160] on span "群集磁盘" at bounding box center [763, 158] width 70 height 16
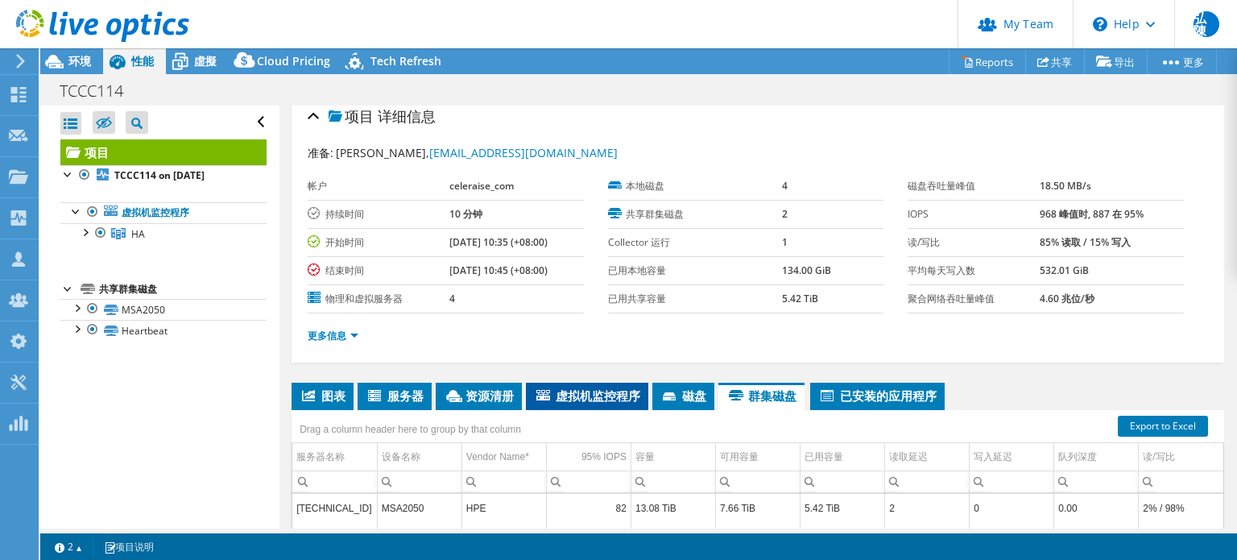
scroll to position [0, 0]
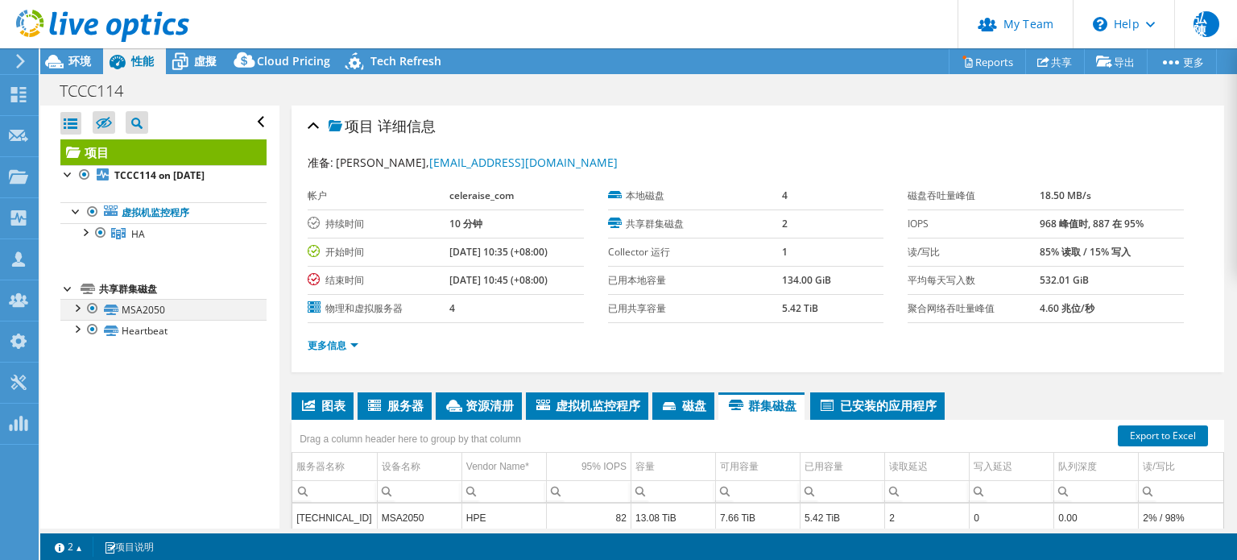
click at [81, 306] on div at bounding box center [76, 307] width 16 height 16
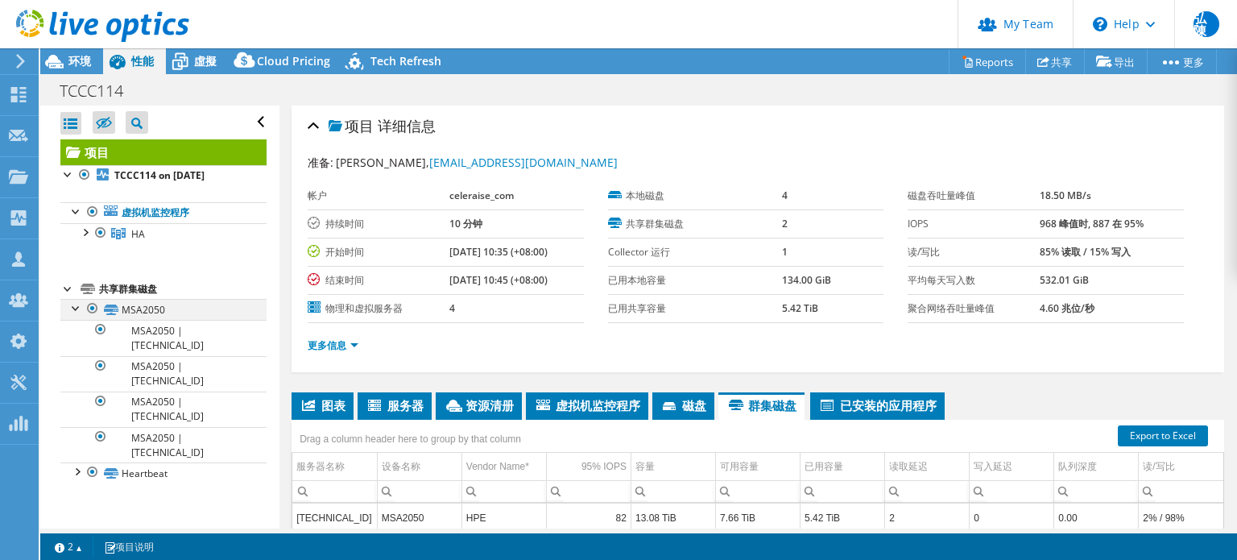
click at [77, 308] on div at bounding box center [76, 307] width 16 height 16
